Goal: Task Accomplishment & Management: Manage account settings

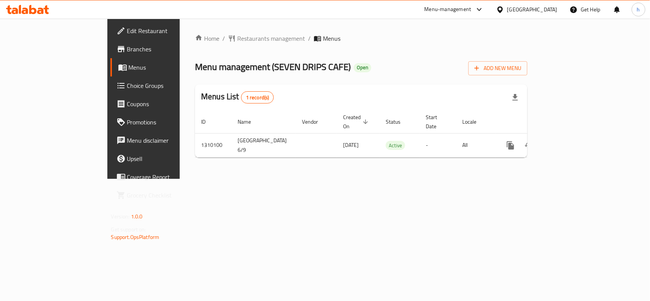
click at [553, 10] on div "[GEOGRAPHIC_DATA]" at bounding box center [532, 9] width 50 height 8
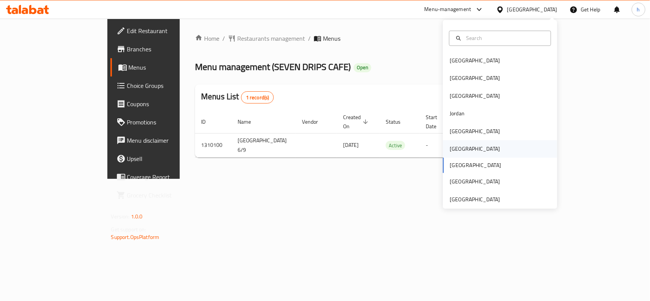
click at [452, 153] on div "[GEOGRAPHIC_DATA]" at bounding box center [475, 149] width 50 height 8
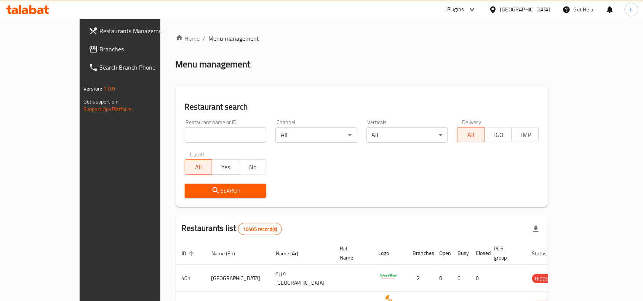
click at [83, 40] on link "Branches" at bounding box center [135, 49] width 104 height 18
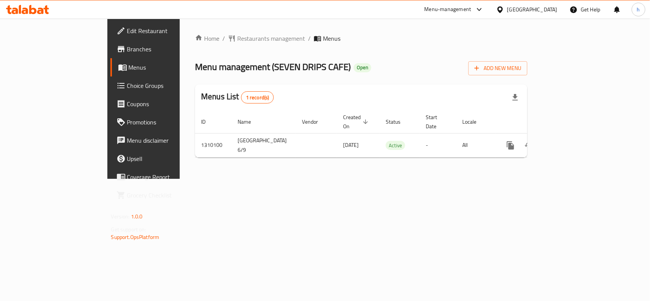
click at [484, 13] on div at bounding box center [478, 9] width 13 height 9
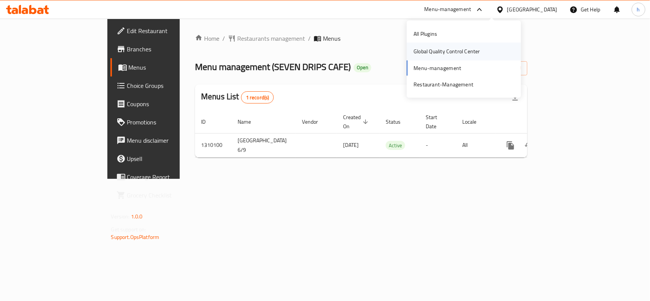
click at [456, 48] on div "Global Quality Control Center" at bounding box center [447, 51] width 67 height 8
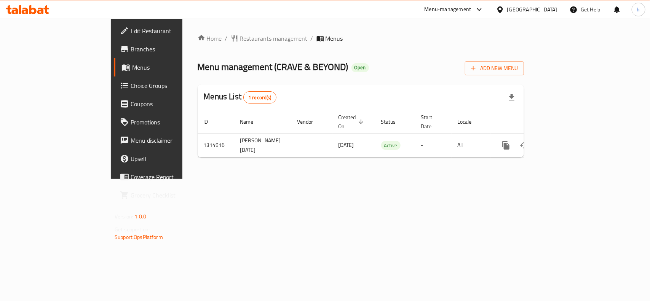
click at [507, 12] on div at bounding box center [501, 9] width 11 height 8
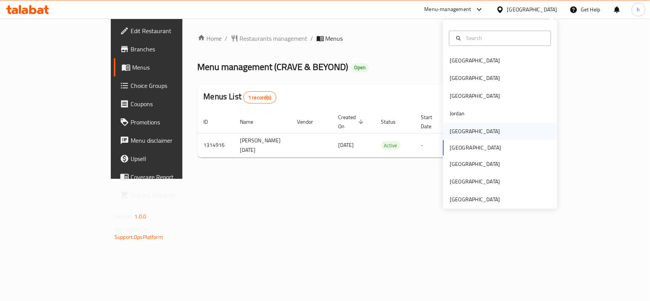
click at [464, 132] on div "[GEOGRAPHIC_DATA]" at bounding box center [475, 132] width 62 height 18
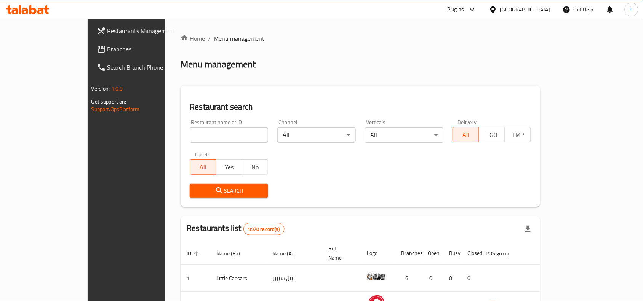
click at [107, 47] on span "Branches" at bounding box center [148, 49] width 82 height 9
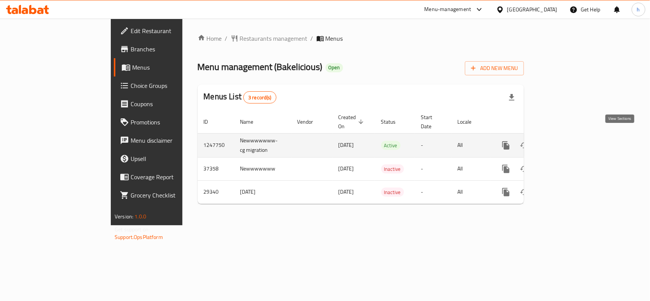
click at [566, 141] on icon "enhanced table" at bounding box center [560, 145] width 9 height 9
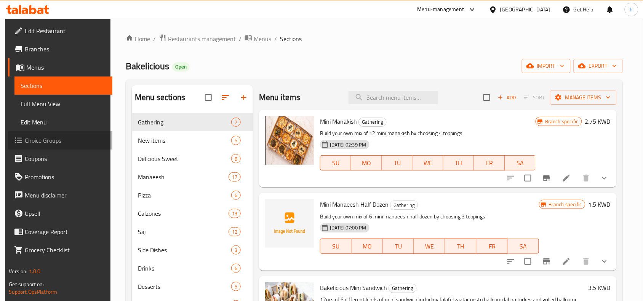
click at [41, 143] on span "Choice Groups" at bounding box center [66, 140] width 82 height 9
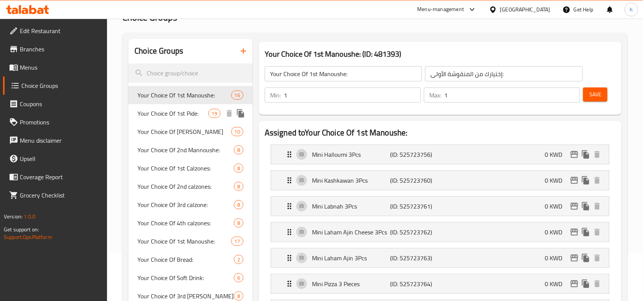
scroll to position [95, 0]
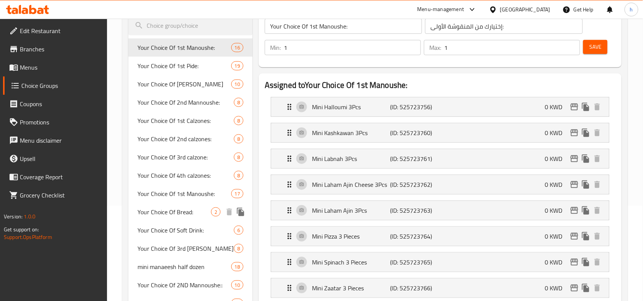
click at [166, 215] on span "Your Choice Of Bread:" at bounding box center [174, 212] width 74 height 9
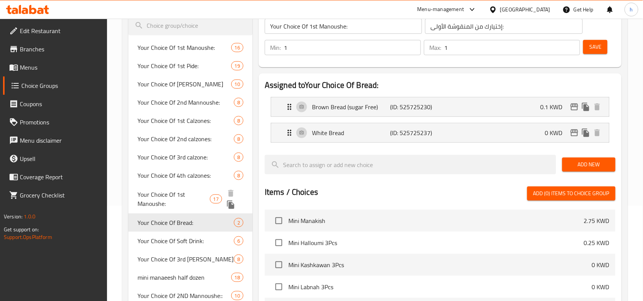
type input "Your Choice Of Bread:"
type input "إختيارك من الخبز:"
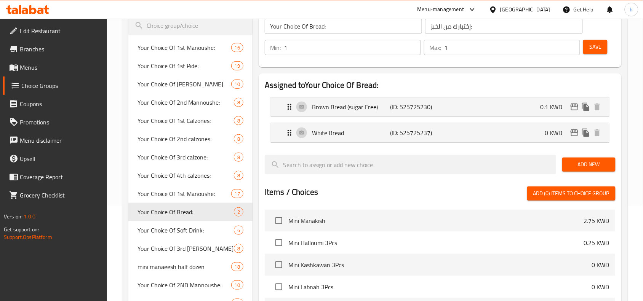
click at [539, 9] on div "Kuwait" at bounding box center [525, 9] width 50 height 8
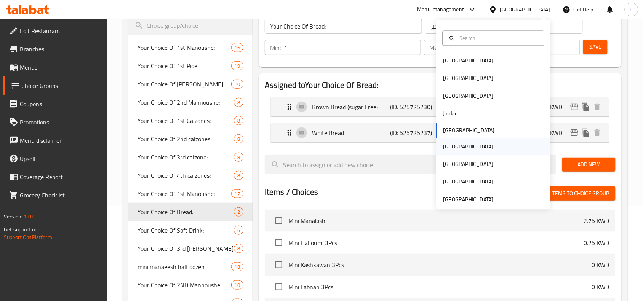
click at [446, 147] on div "Oman" at bounding box center [468, 146] width 50 height 8
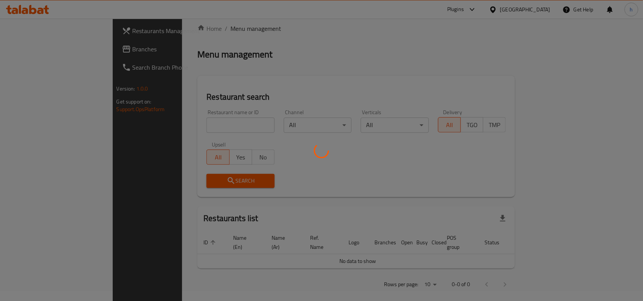
scroll to position [95, 0]
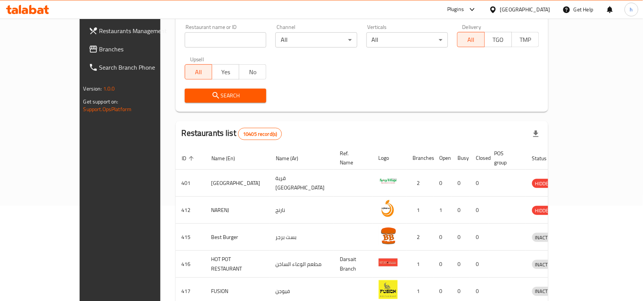
click at [99, 51] on span "Branches" at bounding box center [140, 49] width 82 height 9
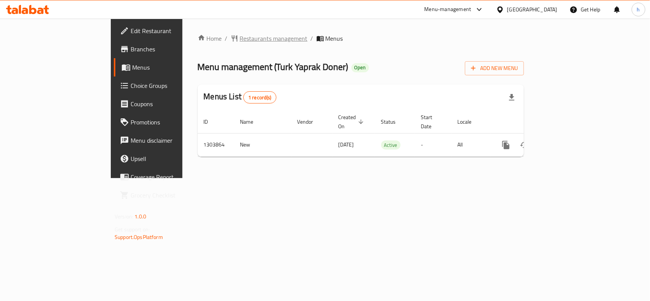
click at [240, 38] on span "Restaurants management" at bounding box center [274, 38] width 68 height 9
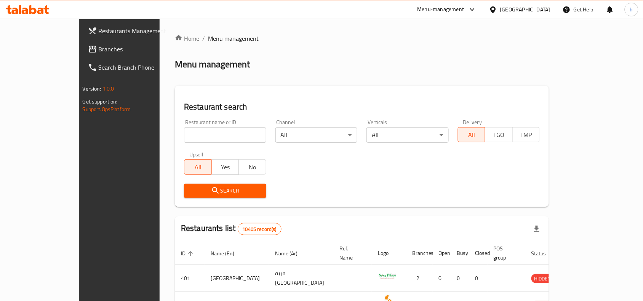
click at [99, 52] on span "Branches" at bounding box center [140, 49] width 82 height 9
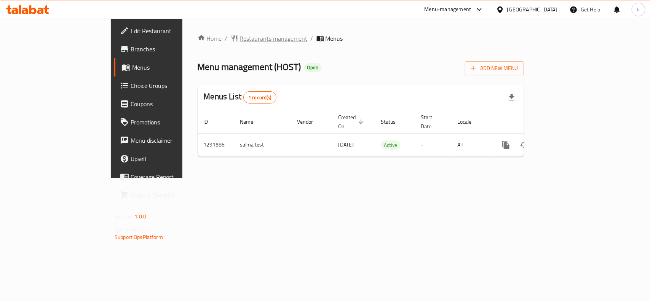
click at [240, 37] on span "Restaurants management" at bounding box center [274, 38] width 68 height 9
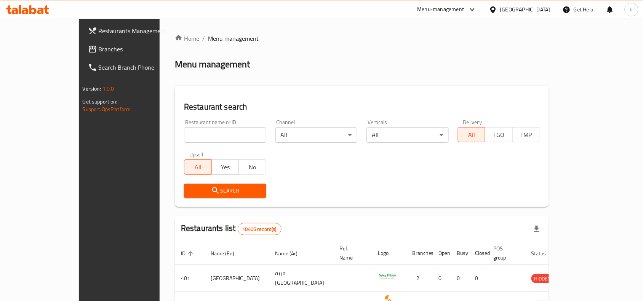
click at [543, 13] on div "Oman" at bounding box center [525, 9] width 50 height 8
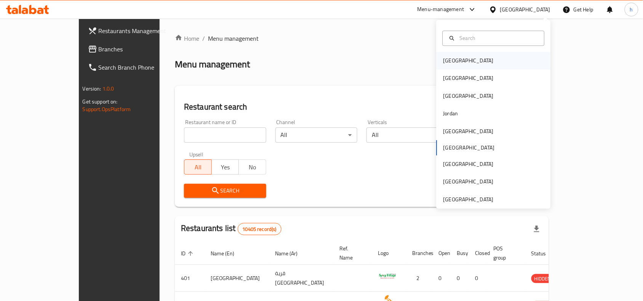
click at [460, 61] on div "[GEOGRAPHIC_DATA]" at bounding box center [493, 61] width 114 height 18
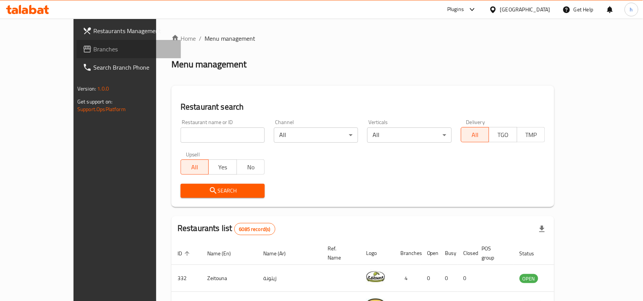
click at [93, 51] on span "Branches" at bounding box center [134, 49] width 82 height 9
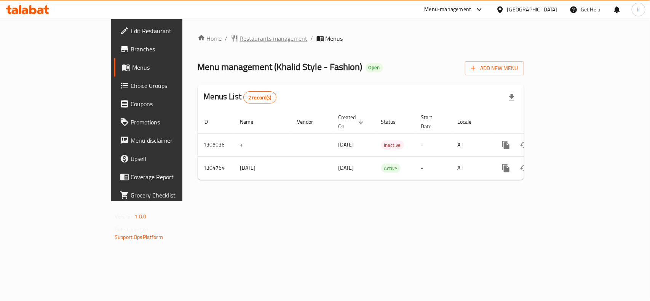
click at [240, 38] on span "Restaurants management" at bounding box center [274, 38] width 68 height 9
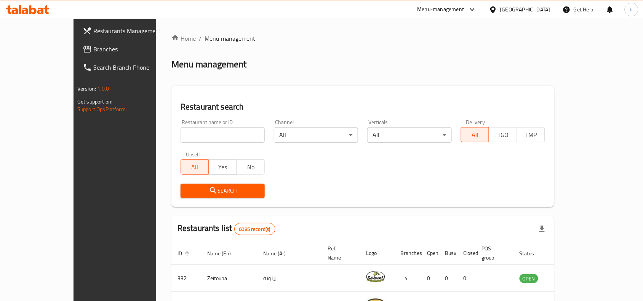
click at [93, 51] on span "Branches" at bounding box center [134, 49] width 82 height 9
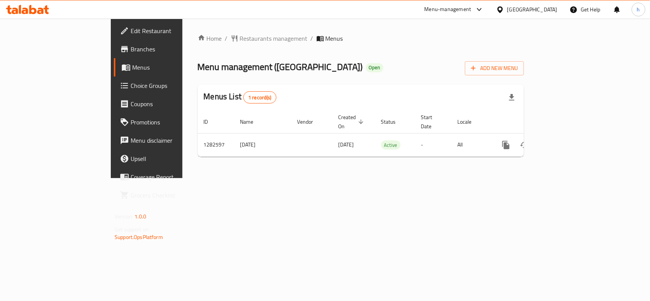
click at [550, 9] on div "[GEOGRAPHIC_DATA]" at bounding box center [532, 9] width 50 height 8
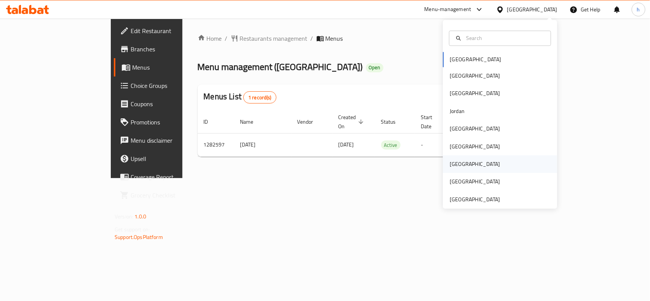
click at [460, 161] on div "[GEOGRAPHIC_DATA]" at bounding box center [475, 165] width 62 height 18
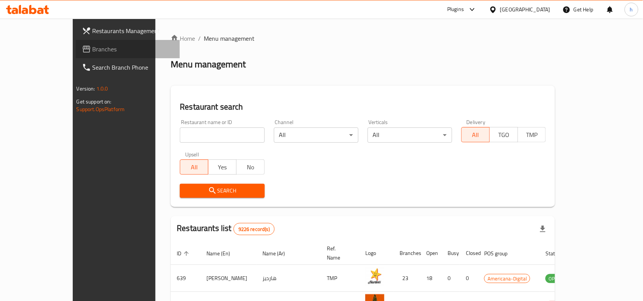
click at [93, 46] on span "Branches" at bounding box center [134, 49] width 82 height 9
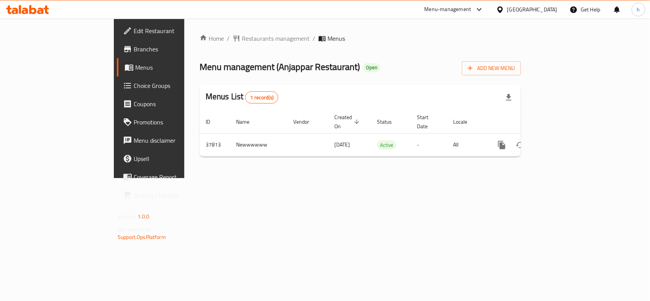
click at [547, 11] on div "[GEOGRAPHIC_DATA]" at bounding box center [532, 9] width 50 height 8
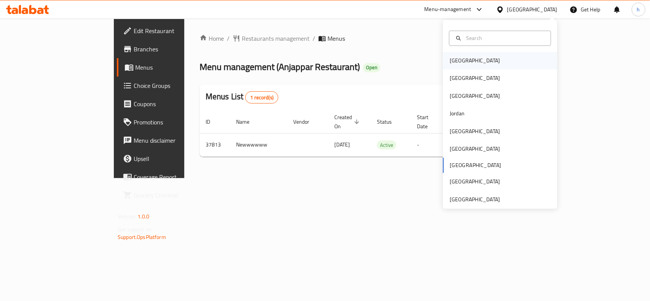
click at [464, 65] on div "[GEOGRAPHIC_DATA]" at bounding box center [475, 61] width 62 height 18
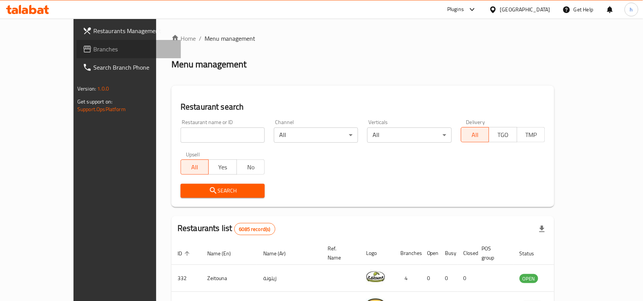
click at [93, 48] on span "Branches" at bounding box center [134, 49] width 82 height 9
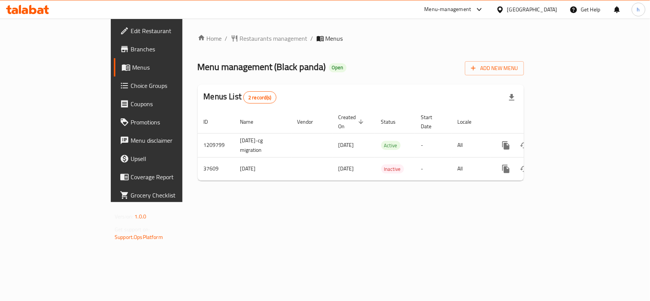
click at [548, 12] on div "Bahrain" at bounding box center [532, 9] width 50 height 8
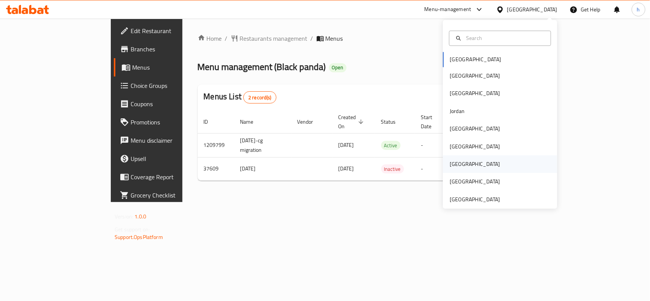
click at [461, 168] on div "[GEOGRAPHIC_DATA]" at bounding box center [475, 165] width 62 height 18
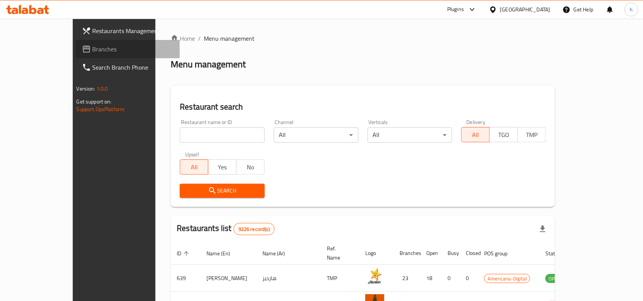
click at [93, 45] on span "Branches" at bounding box center [134, 49] width 82 height 9
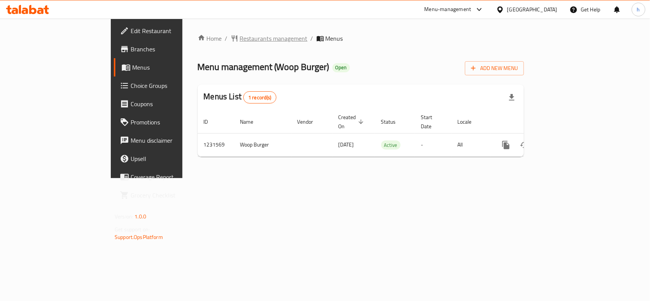
click at [240, 37] on span "Restaurants management" at bounding box center [274, 38] width 68 height 9
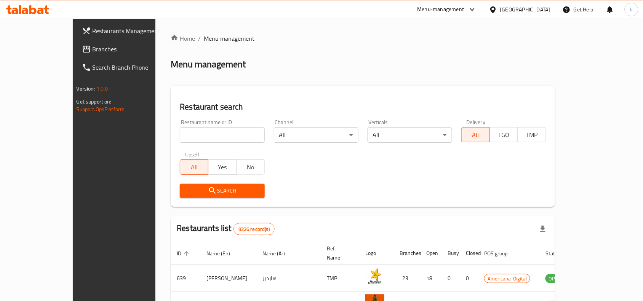
click at [76, 44] on link "Branches" at bounding box center [128, 49] width 104 height 18
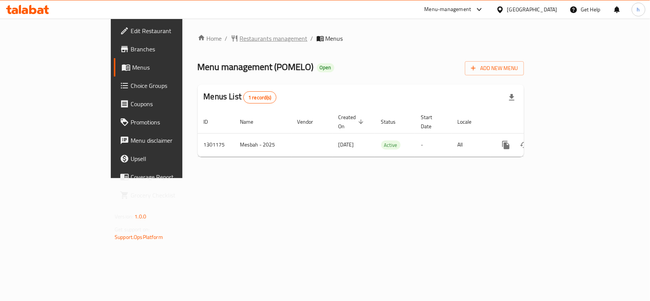
click at [240, 42] on span "Restaurants management" at bounding box center [274, 38] width 68 height 9
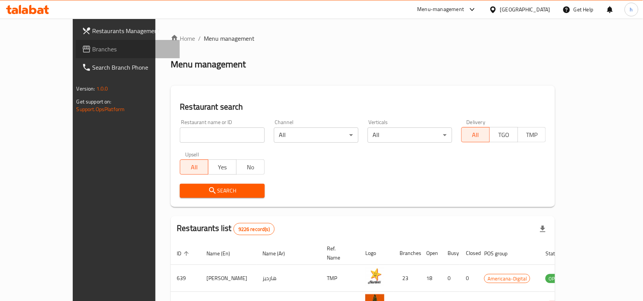
click at [93, 46] on span "Branches" at bounding box center [134, 49] width 82 height 9
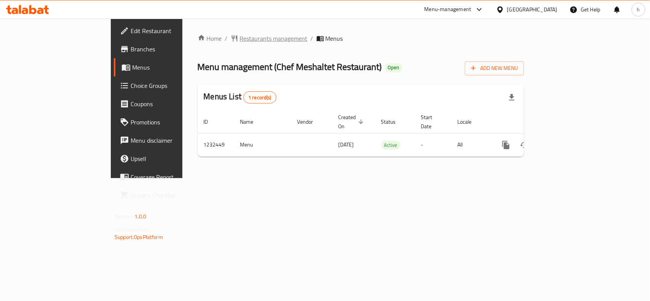
click at [240, 35] on span "Restaurants management" at bounding box center [274, 38] width 68 height 9
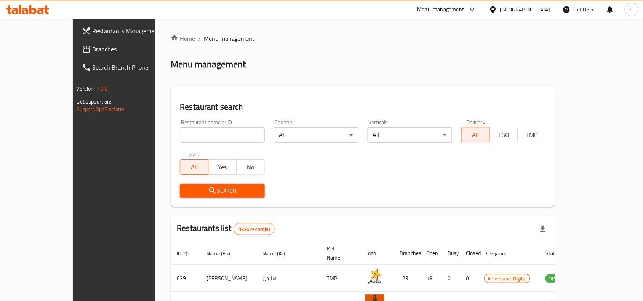
click at [93, 50] on span "Branches" at bounding box center [134, 49] width 82 height 9
